Goal: Communication & Community: Answer question/provide support

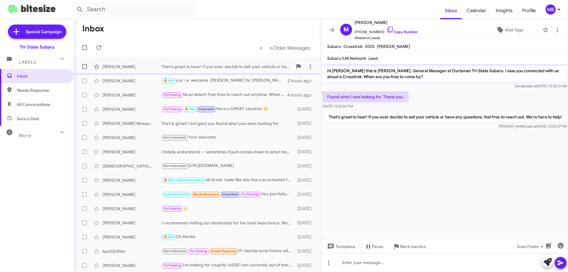
click at [186, 65] on div "That's great to hear! If you ever decide to sell your vehicle or have any quest…" at bounding box center [226, 67] width 131 height 6
click at [46, 96] on span "Needs Response" at bounding box center [37, 90] width 74 height 14
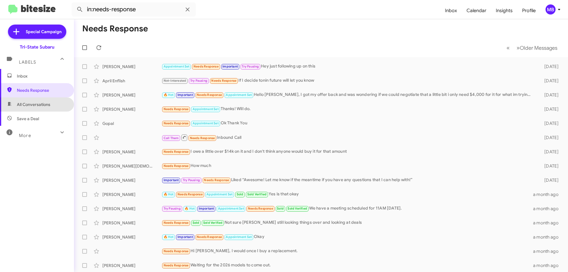
click at [41, 104] on span "All Conversations" at bounding box center [33, 104] width 33 height 6
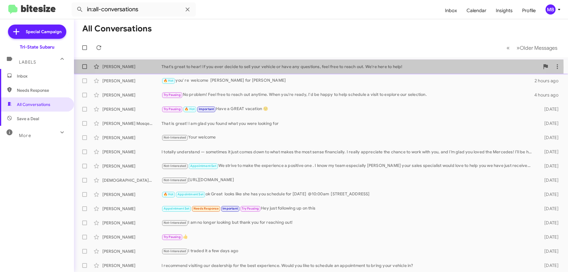
click at [292, 67] on div "That's great to hear! If you ever decide to sell your vehicle or have any quest…" at bounding box center [350, 67] width 378 height 6
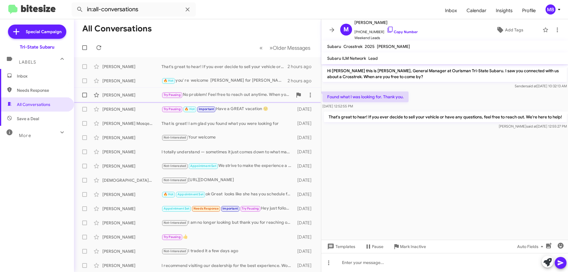
click at [127, 95] on div "[PERSON_NAME]" at bounding box center [131, 95] width 59 height 6
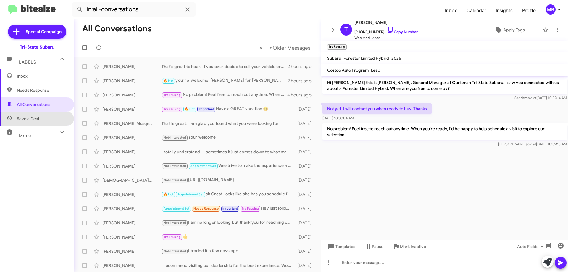
click at [39, 120] on span "Save a Deal" at bounding box center [37, 119] width 74 height 14
type input "in:not-interested"
